Goal: Task Accomplishment & Management: Use online tool/utility

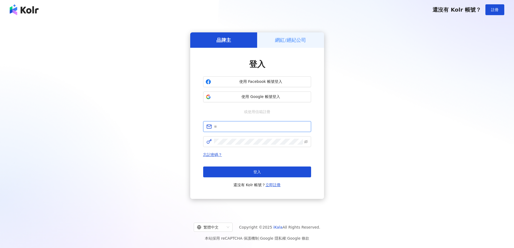
drag, startPoint x: 0, startPoint y: 0, endPoint x: 236, endPoint y: 125, distance: 266.8
click at [236, 125] on input "text" at bounding box center [261, 127] width 94 height 6
type input "**********"
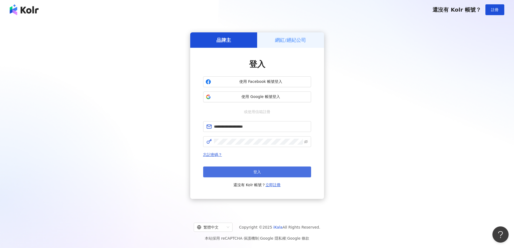
click at [259, 175] on button "登入" at bounding box center [257, 171] width 108 height 11
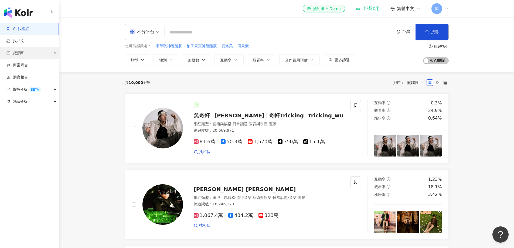
click at [32, 56] on div "資源庫" at bounding box center [29, 53] width 59 height 12
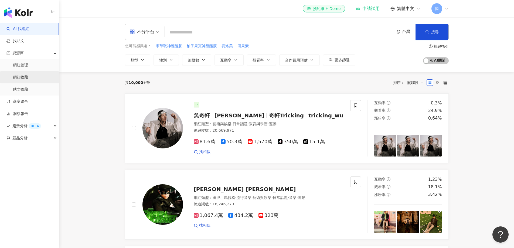
click at [28, 77] on link "網紅收藏" at bounding box center [20, 77] width 15 height 5
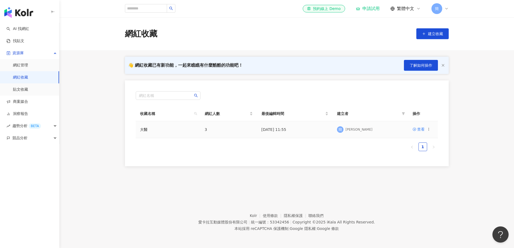
click at [422, 133] on td "查看" at bounding box center [423, 129] width 30 height 17
click at [422, 130] on div "查看" at bounding box center [421, 129] width 8 height 6
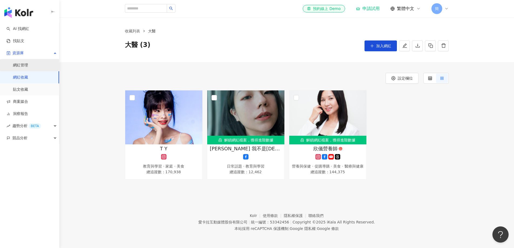
click at [24, 65] on link "網紅管理" at bounding box center [20, 65] width 15 height 5
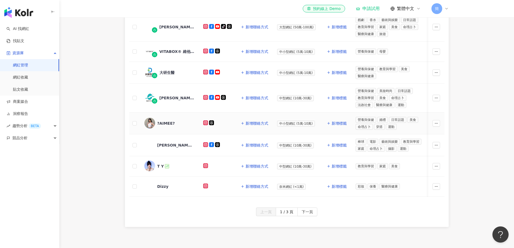
scroll to position [153, 0]
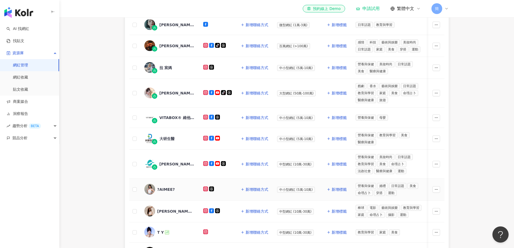
click at [211, 188] on icon at bounding box center [211, 188] width 5 height 5
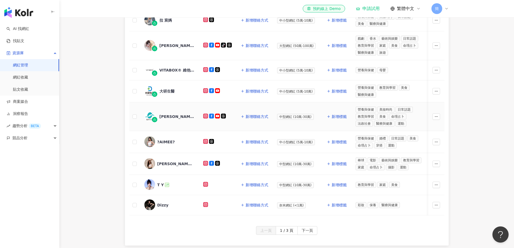
scroll to position [207, 0]
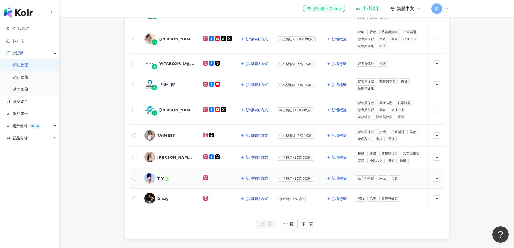
click at [159, 177] on div "T Y" at bounding box center [160, 178] width 7 height 5
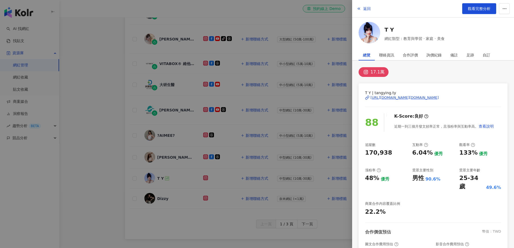
click at [315, 28] on div at bounding box center [257, 124] width 514 height 248
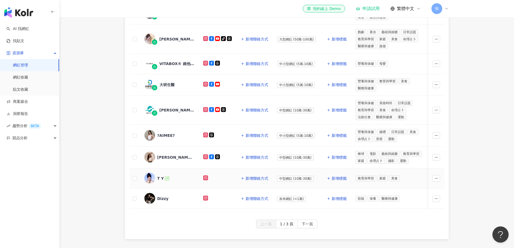
click at [157, 178] on div "T Y" at bounding box center [160, 178] width 7 height 5
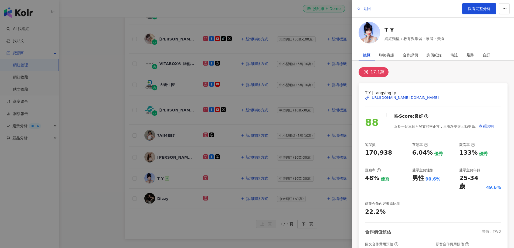
scroll to position [54, 0]
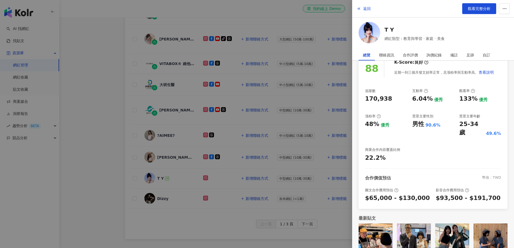
click at [61, 147] on div at bounding box center [257, 124] width 514 height 248
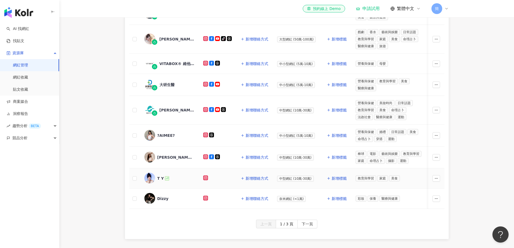
click at [207, 178] on icon at bounding box center [205, 177] width 3 height 3
click at [474, 83] on main "網紅管理 加入網紅 社群平台 合作專案 合作酬勞 標籤 解鎖狀態 更多篩選 👋 新功能上線！輕鬆掌握網紅關係，管理更上手！ 了解如何操作 所有網紅 幣別 ： …" at bounding box center [286, 25] width 455 height 428
